Goal: Transaction & Acquisition: Download file/media

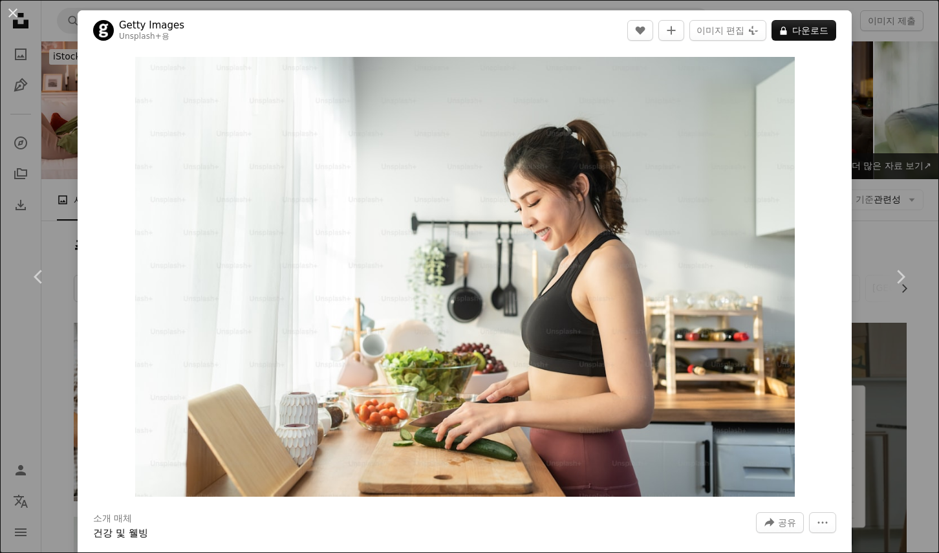
scroll to position [10394, 0]
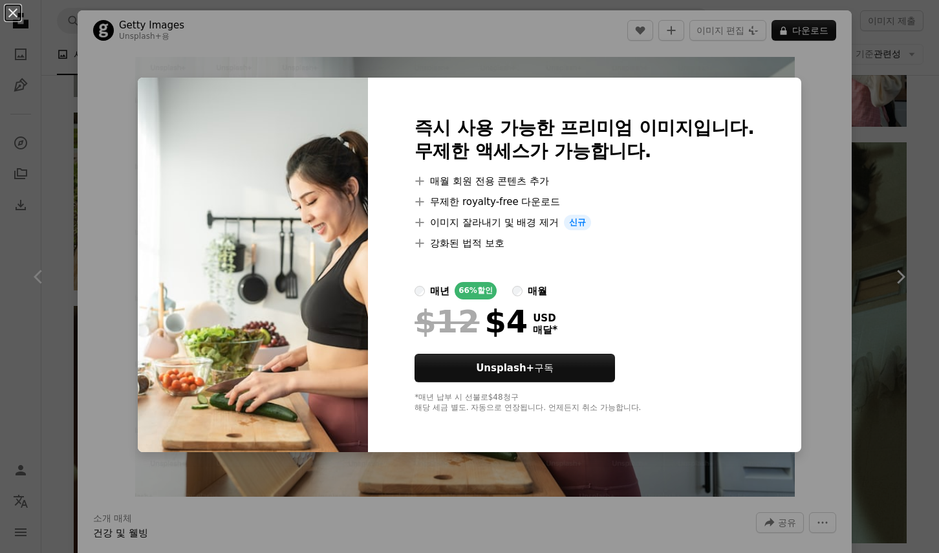
click at [725, 471] on div "An X shape 즉시 사용 가능한 프리미엄 이미지입니다. 무제한 액세스가 가능합니다. A plus sign 매월 회원 전용 콘텐츠 추가 A…" at bounding box center [469, 276] width 939 height 553
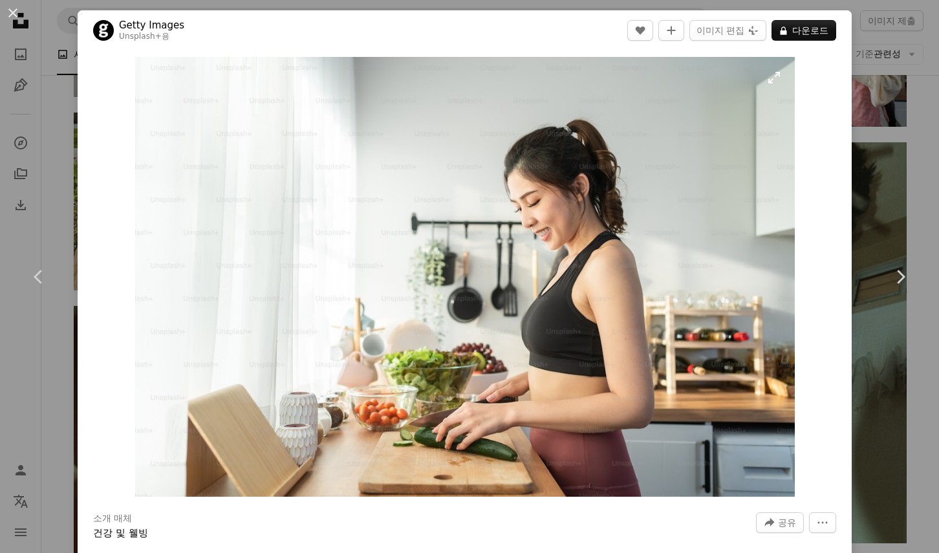
click at [714, 426] on img "이 이미지 확대" at bounding box center [465, 277] width 660 height 440
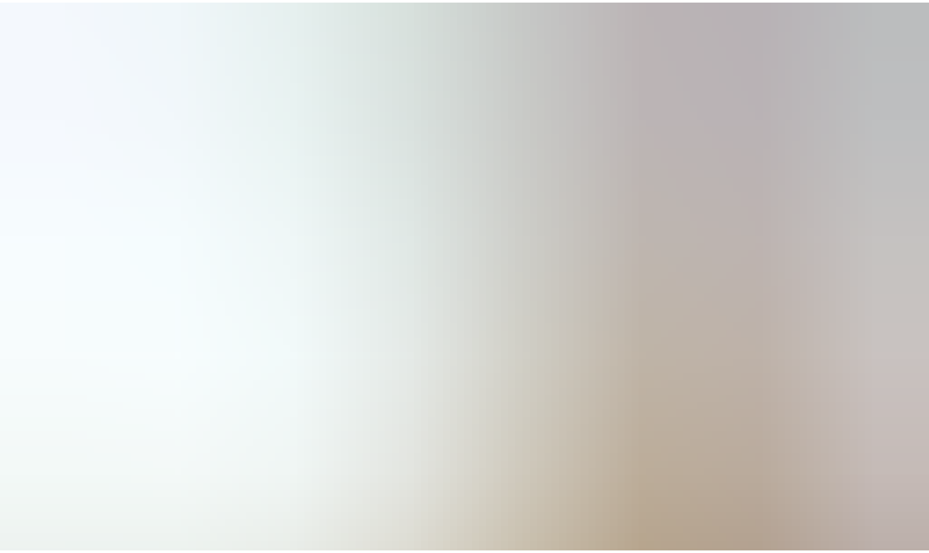
scroll to position [59, 0]
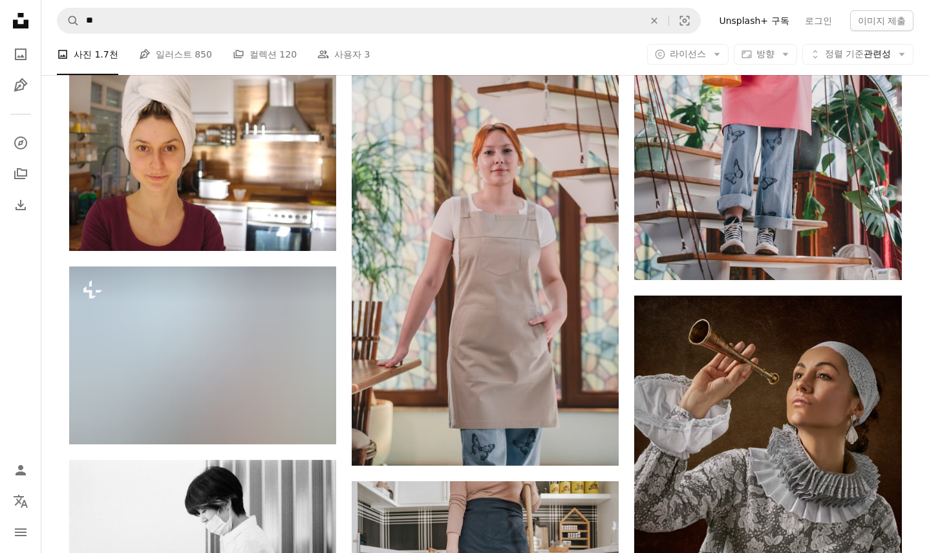
scroll to position [14726, 0]
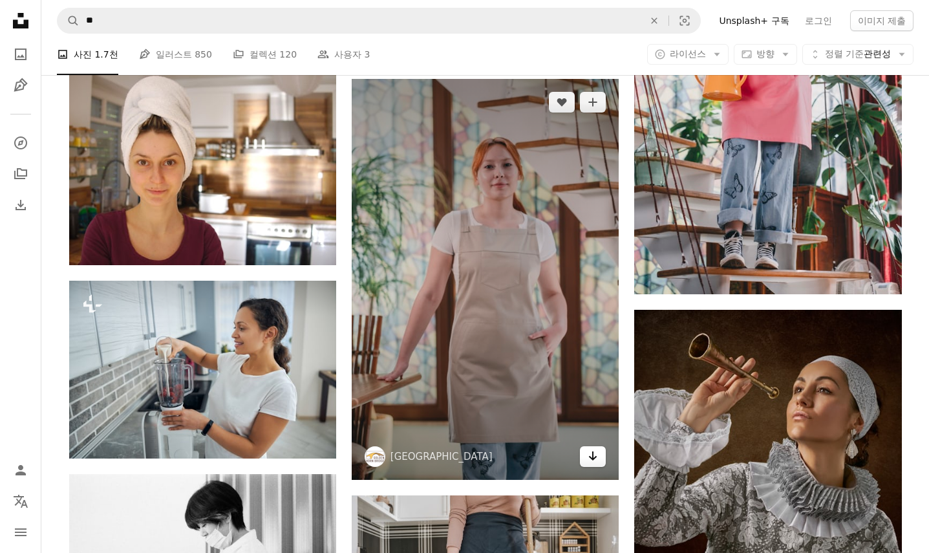
click at [594, 454] on icon "Arrow pointing down" at bounding box center [593, 456] width 10 height 16
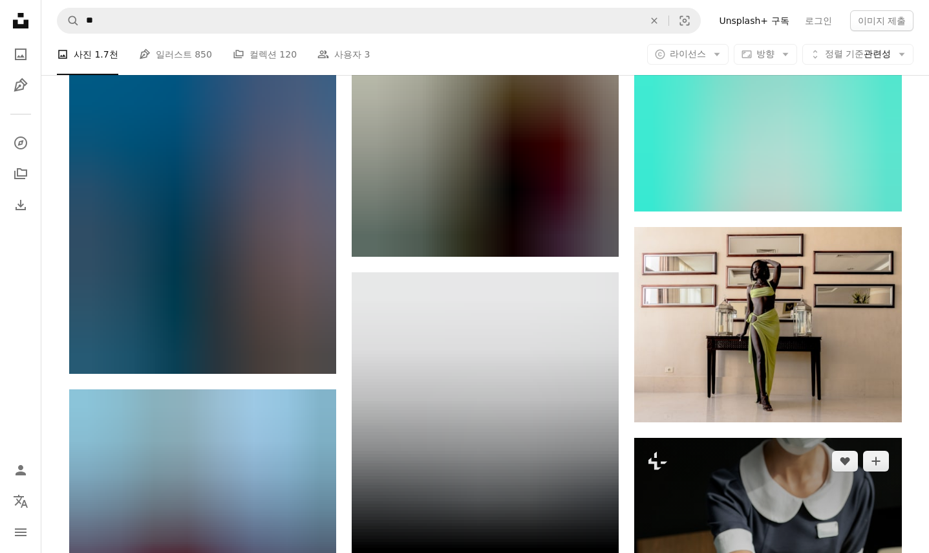
scroll to position [44535, 0]
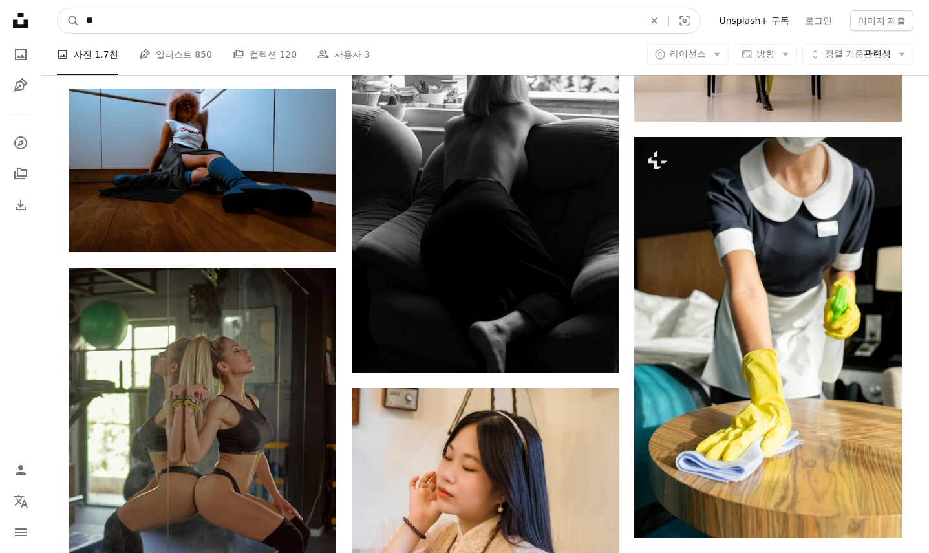
click at [122, 24] on input "**" at bounding box center [360, 20] width 561 height 25
click at [58, 8] on button "A magnifying glass" at bounding box center [69, 20] width 22 height 25
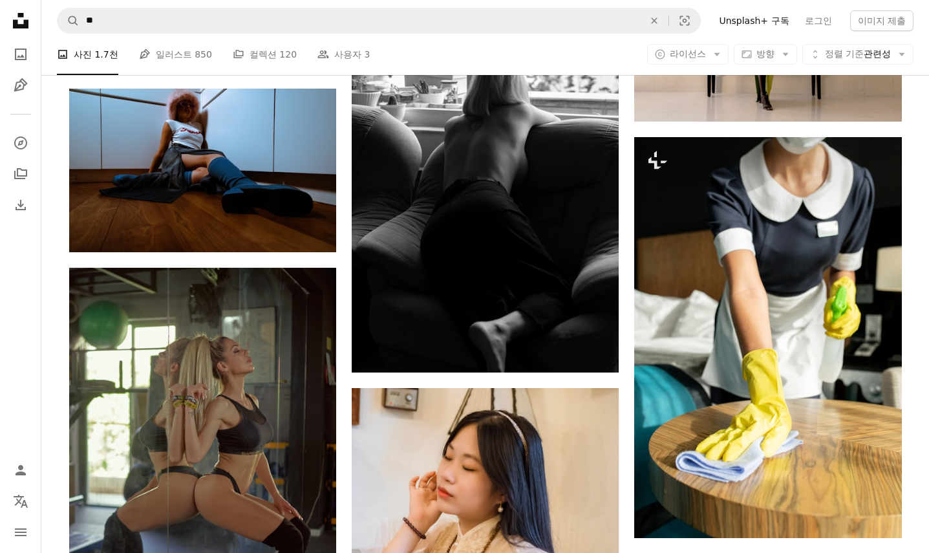
click at [93, 56] on li "A photo 사진 1.7천" at bounding box center [87, 54] width 61 height 41
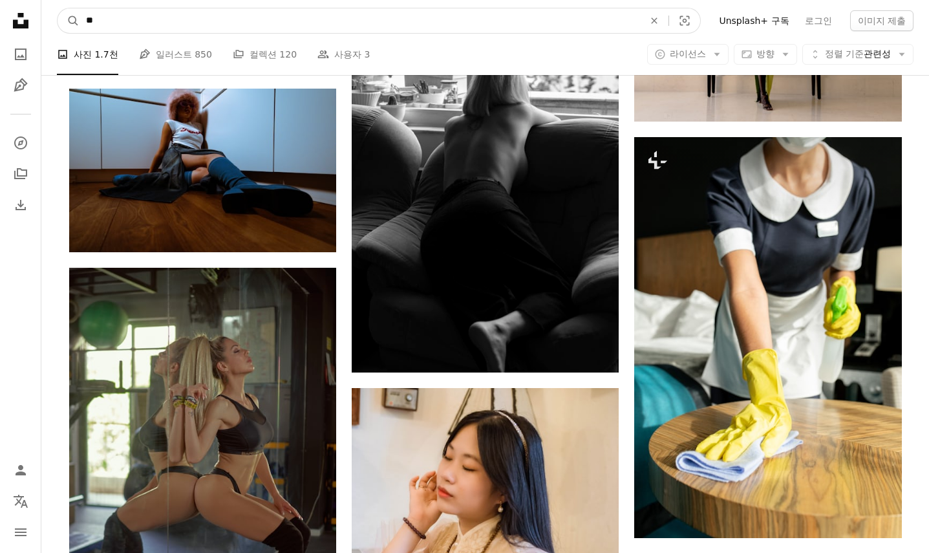
click at [125, 31] on input "**" at bounding box center [360, 20] width 561 height 25
click at [58, 8] on button "A magnifying glass" at bounding box center [69, 20] width 22 height 25
type input "*********"
click button "A magnifying glass" at bounding box center [69, 20] width 22 height 25
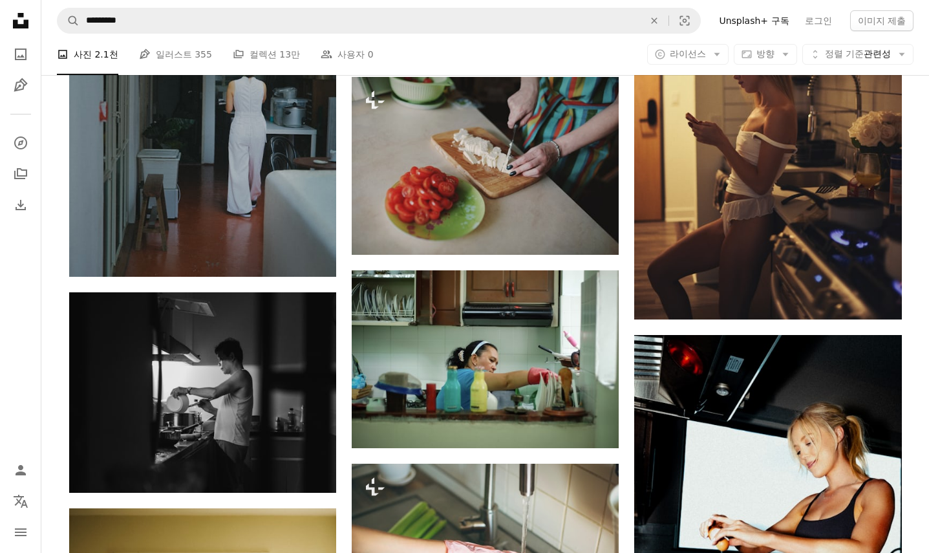
scroll to position [1164, 0]
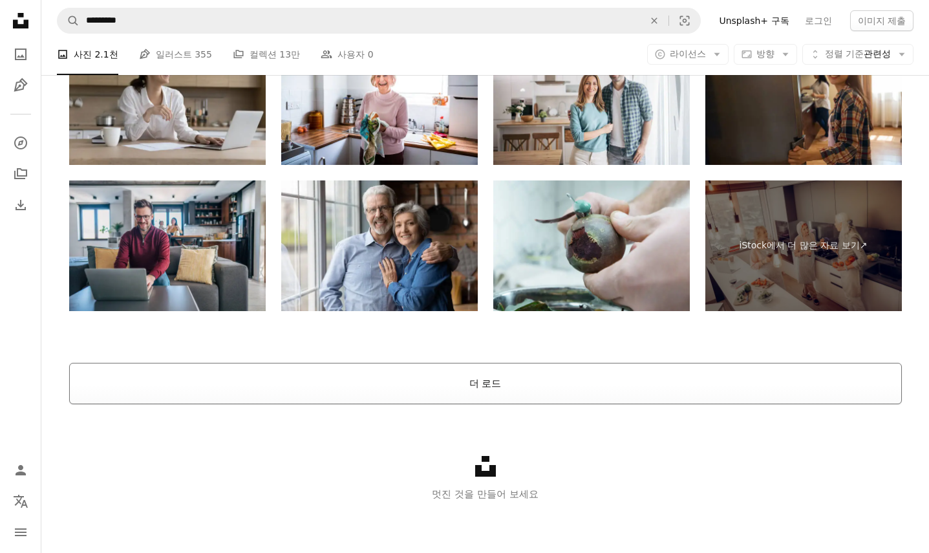
click at [570, 392] on button "더 로드" at bounding box center [485, 383] width 833 height 41
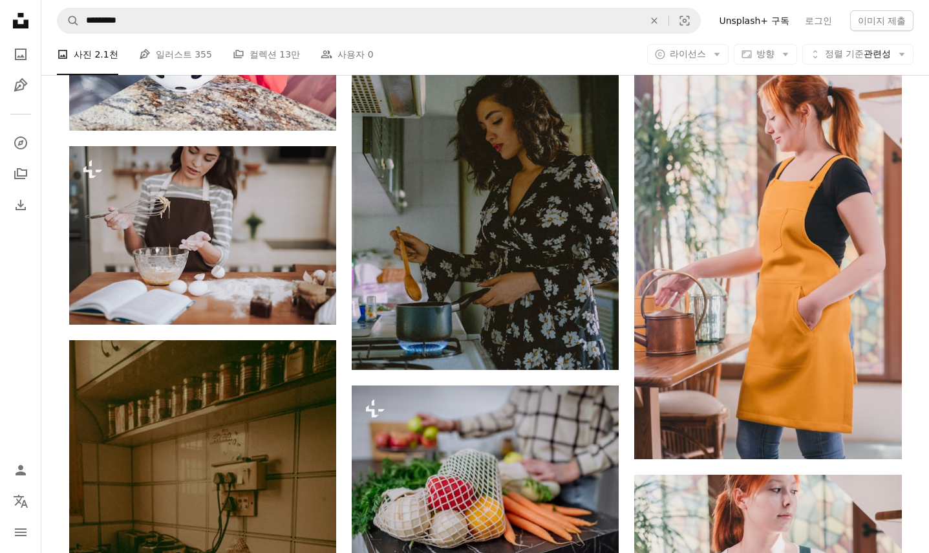
scroll to position [7306, 0]
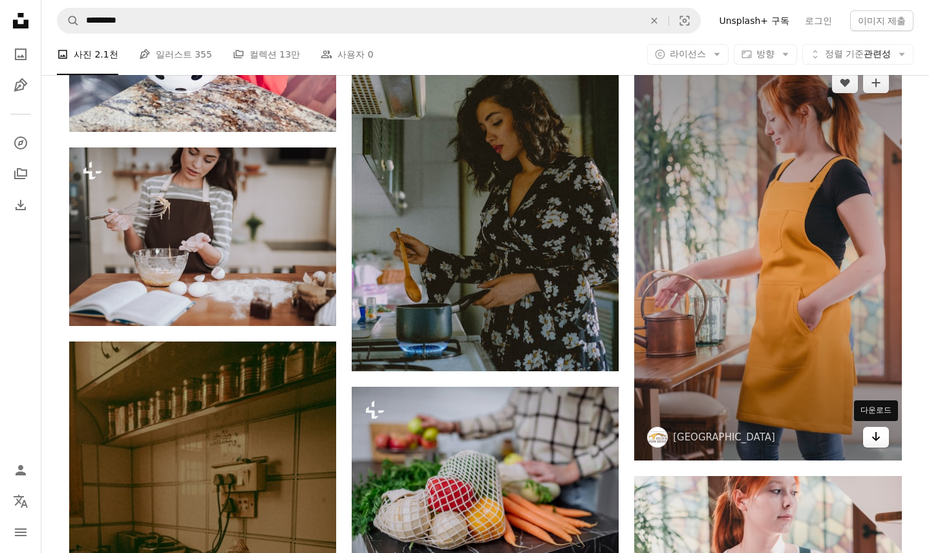
click at [872, 440] on icon "Arrow pointing down" at bounding box center [876, 437] width 10 height 16
